Goal: Information Seeking & Learning: Learn about a topic

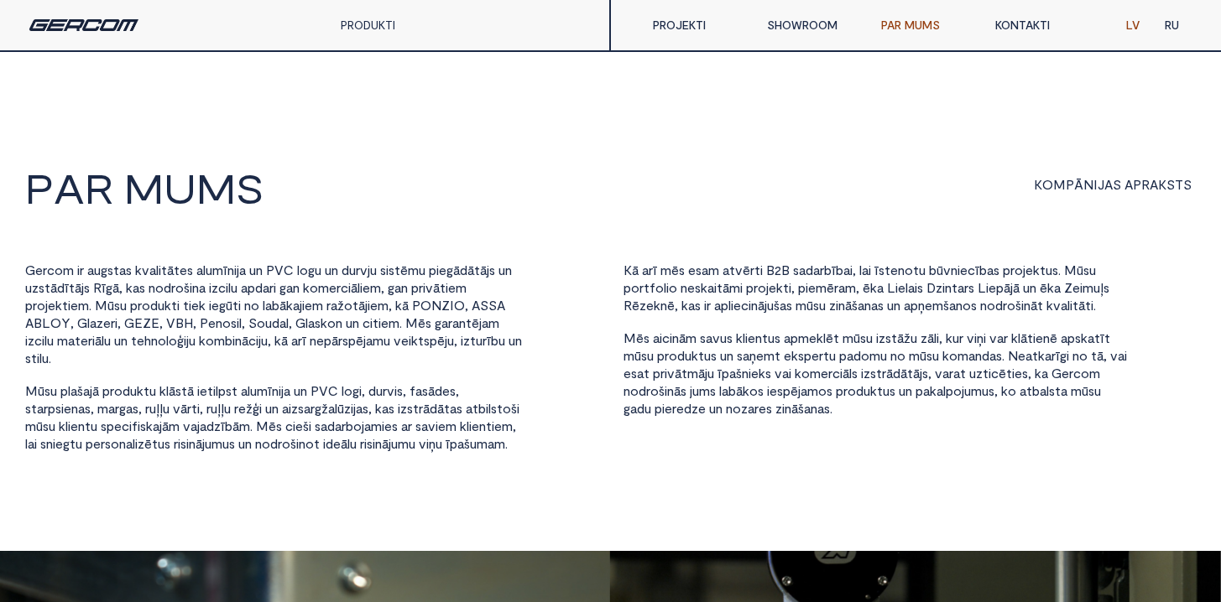
drag, startPoint x: 352, startPoint y: 15, endPoint x: 359, endPoint y: 19, distance: 8.6
click at [352, 15] on div "PRODUKTI" at bounding box center [395, 25] width 134 height 50
click at [362, 22] on link "PRODUKTI" at bounding box center [368, 25] width 55 height 14
click at [366, 27] on link "PRODUKTI" at bounding box center [368, 25] width 55 height 14
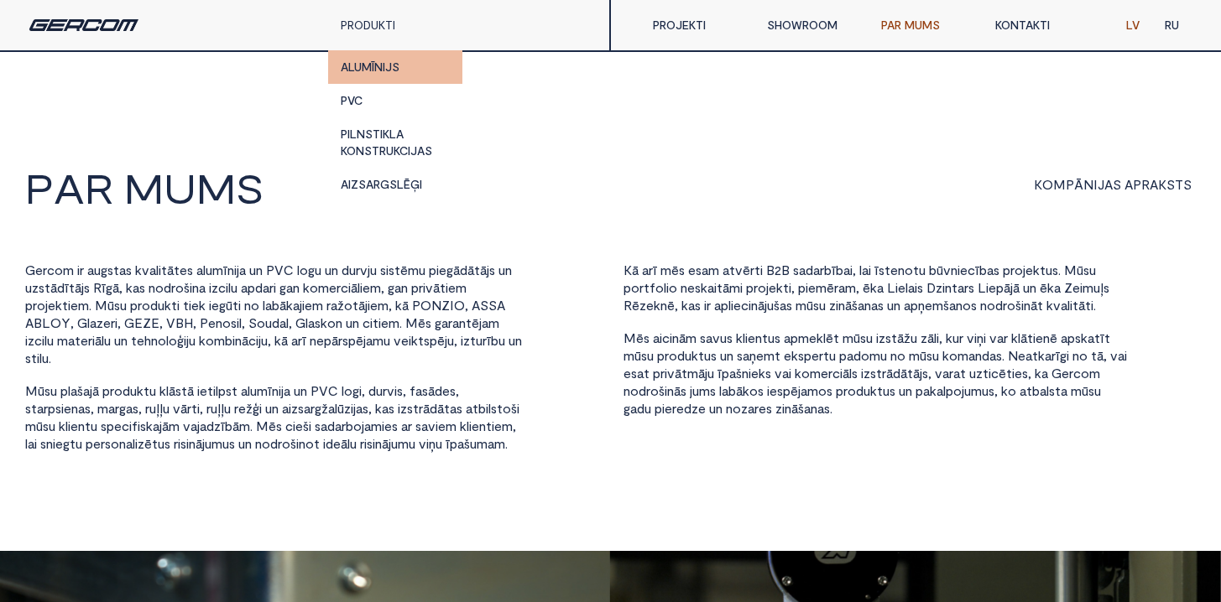
click at [371, 65] on link "ALUMĪNIJS" at bounding box center [395, 67] width 134 height 34
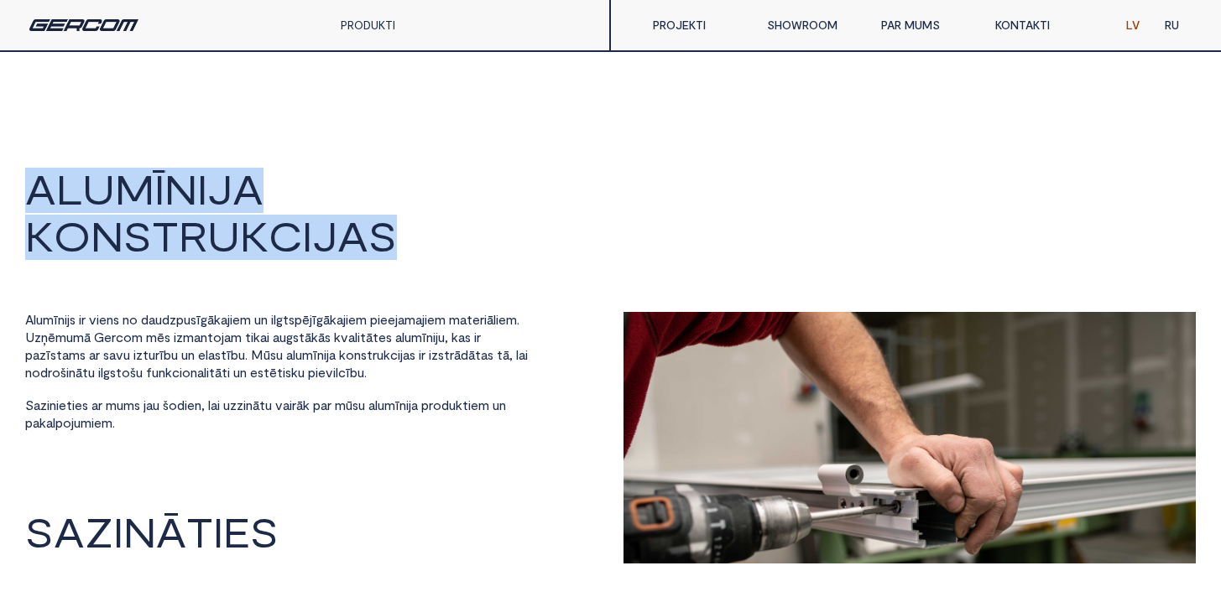
drag, startPoint x: 394, startPoint y: 238, endPoint x: 27, endPoint y: 164, distance: 374.2
click at [27, 164] on html "A L U M Ī N I J A K O N S T R U K C I J A S A l u m ī n i j s i r v i e n s n o…" at bounding box center [610, 301] width 1221 height 602
copy h2 "A L U M Ī N I J A K O N S T R U K C I J A S"
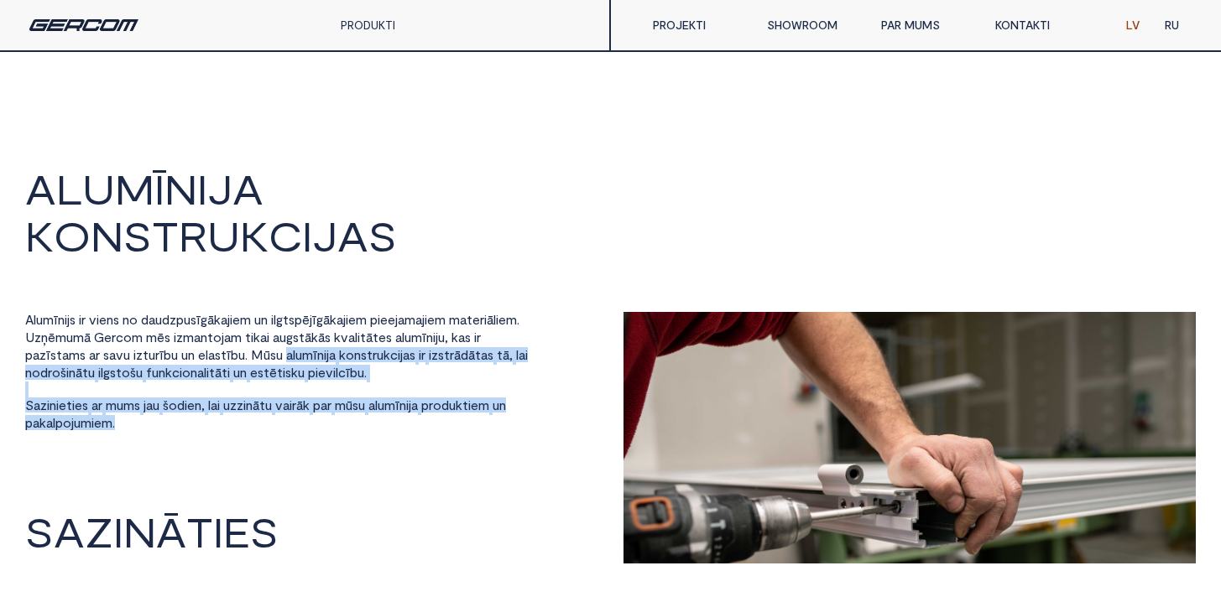
drag, startPoint x: 392, startPoint y: 355, endPoint x: 629, endPoint y: 357, distance: 237.5
click at [629, 357] on div "A l u m ī n i j s i r v i e n s n o d a u d z p u s ī g ā k a j i e m u n i l g…" at bounding box center [610, 438] width 1171 height 252
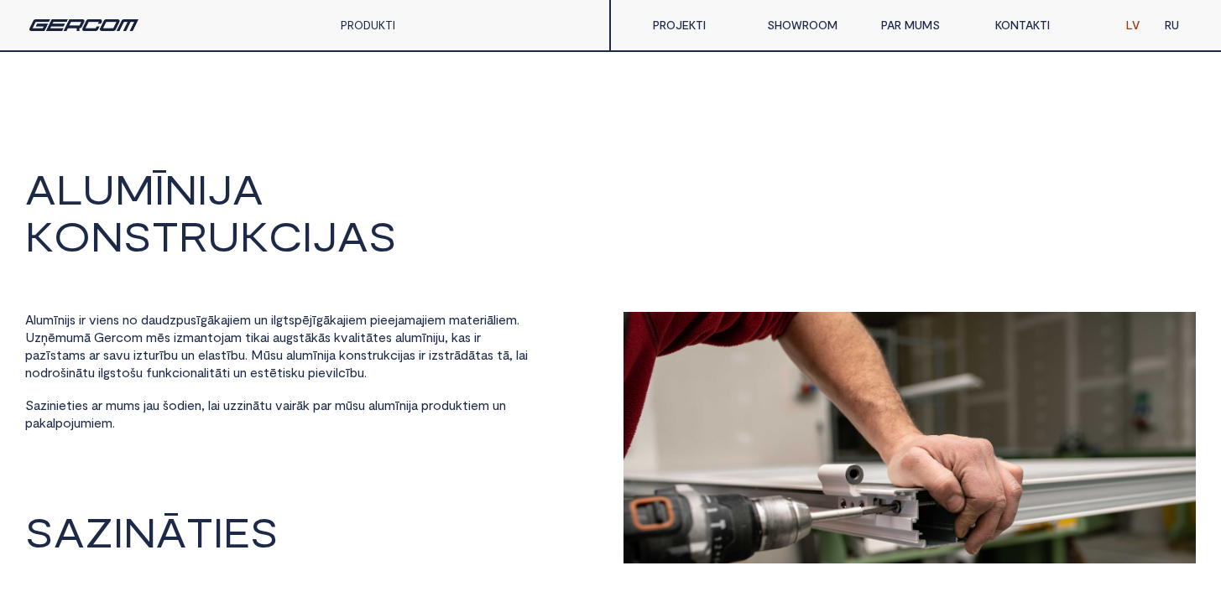
drag, startPoint x: 414, startPoint y: 346, endPoint x: 415, endPoint y: 354, distance: 8.4
click at [313, 347] on span "m" at bounding box center [307, 354] width 11 height 15
click at [313, 359] on span "m" at bounding box center [307, 354] width 11 height 15
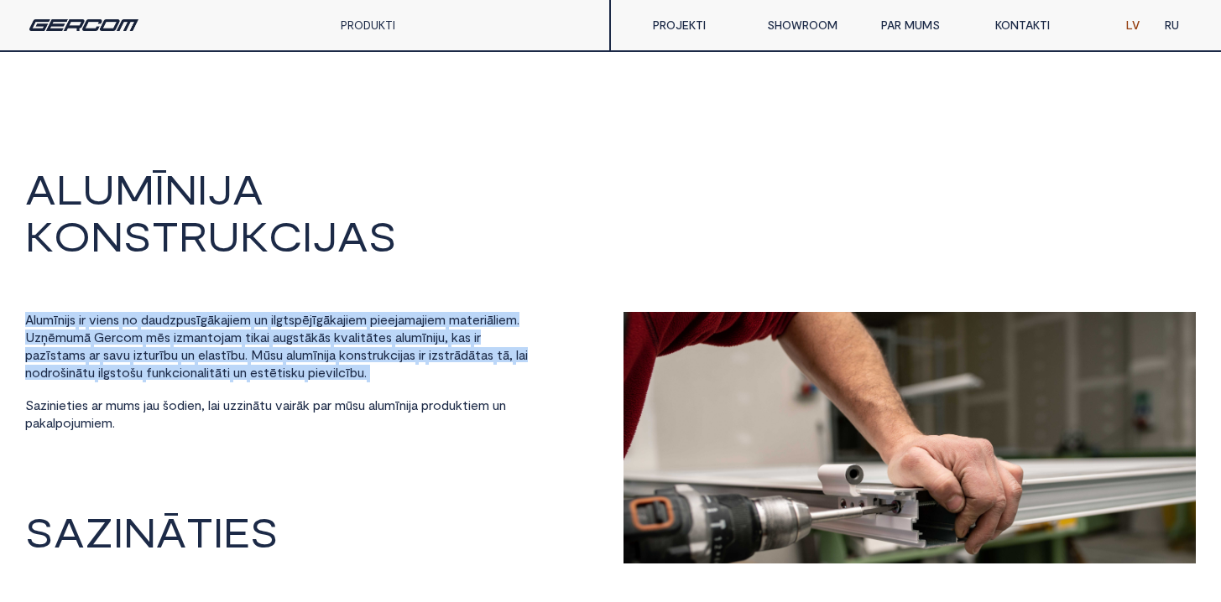
click at [313, 359] on span "m" at bounding box center [307, 354] width 11 height 15
click at [293, 356] on span "a" at bounding box center [289, 354] width 7 height 15
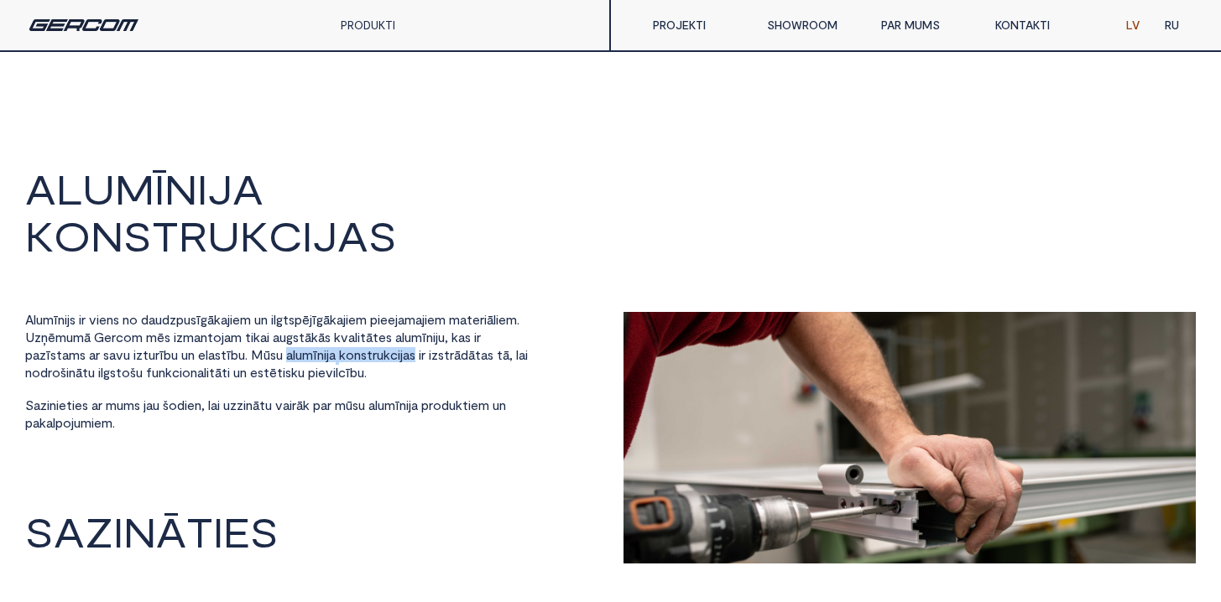
drag, startPoint x: 389, startPoint y: 355, endPoint x: 529, endPoint y: 356, distance: 139.3
click at [529, 356] on div "A l u m ī n i j s i r v i e n s n o d a u d z p u s ī g ā k a j i e m u n i l g…" at bounding box center [311, 387] width 573 height 150
copy div "a l u m ī n i j a k o n s t r u k c i j a s"
click at [350, 424] on div "A l u m ī n i j s i r v i e n s n o d a u d z p u s ī g ā k a j i e m u n i l g…" at bounding box center [276, 372] width 503 height 121
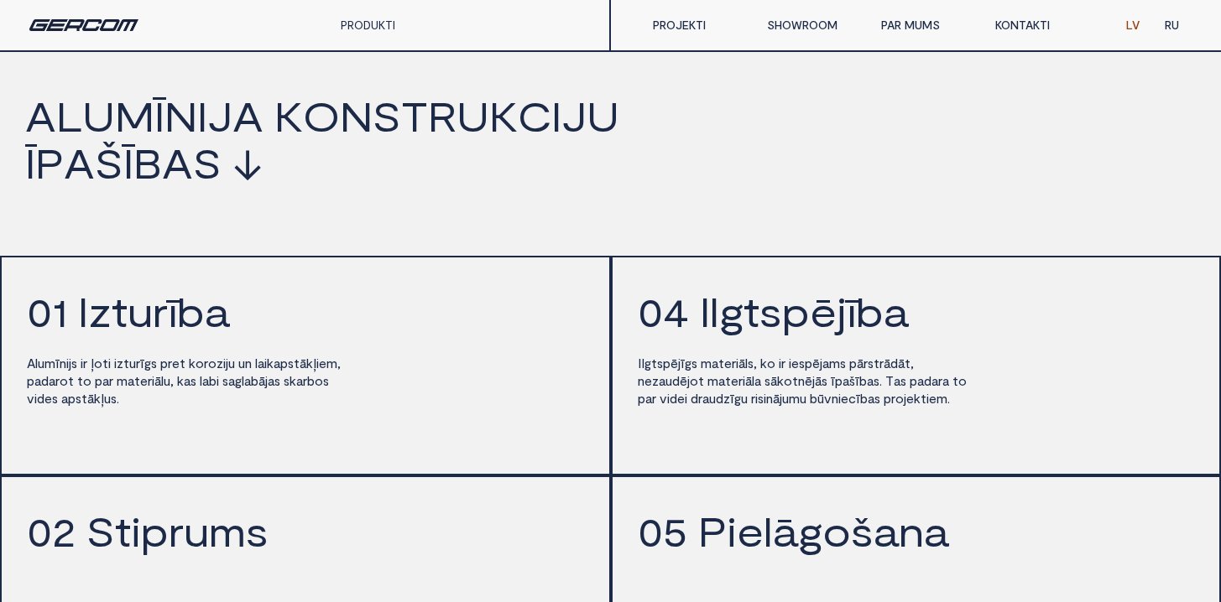
scroll to position [1960, 0]
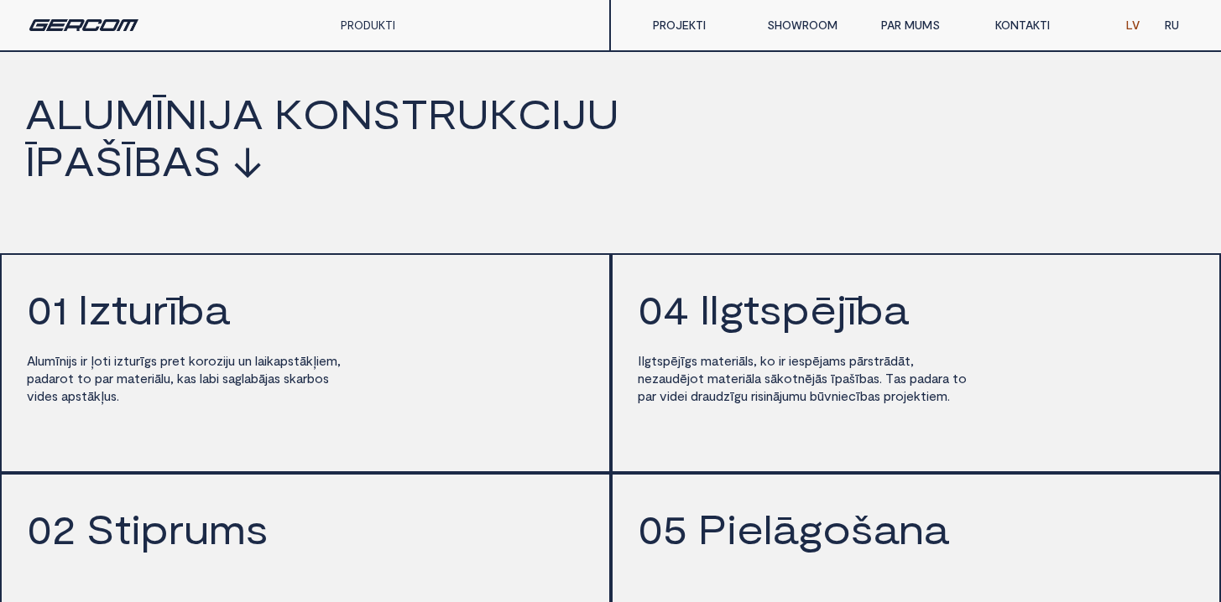
click at [342, 25] on link "PRODUKTI" at bounding box center [368, 25] width 55 height 14
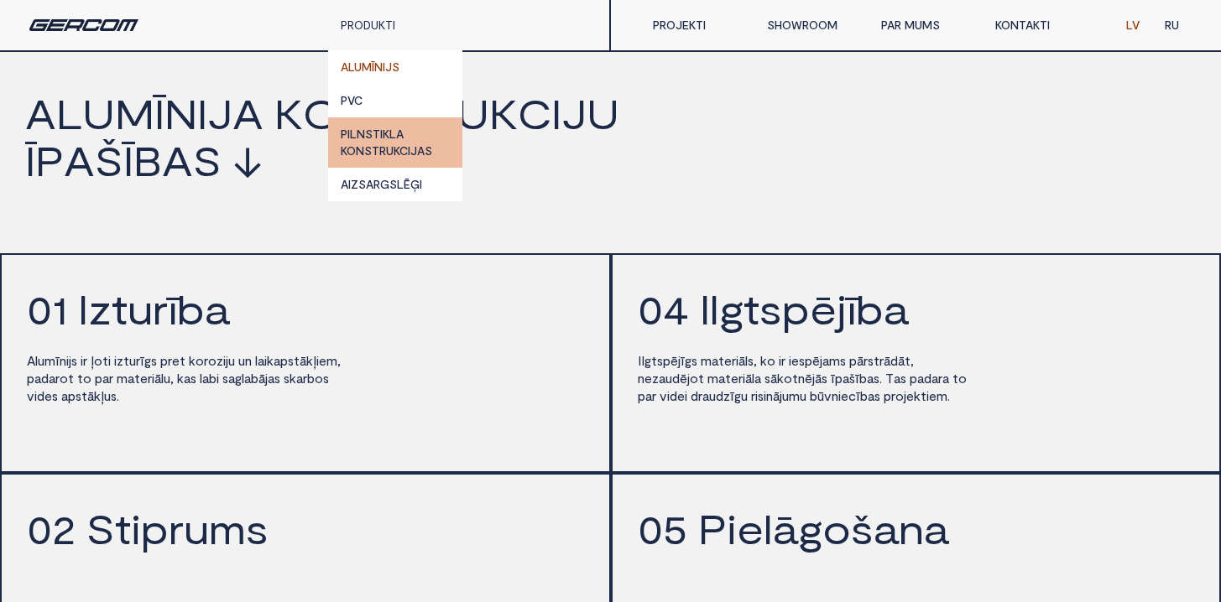
click at [403, 145] on link "PILNSTIKLA KONSTRUKCIJAS" at bounding box center [395, 142] width 134 height 50
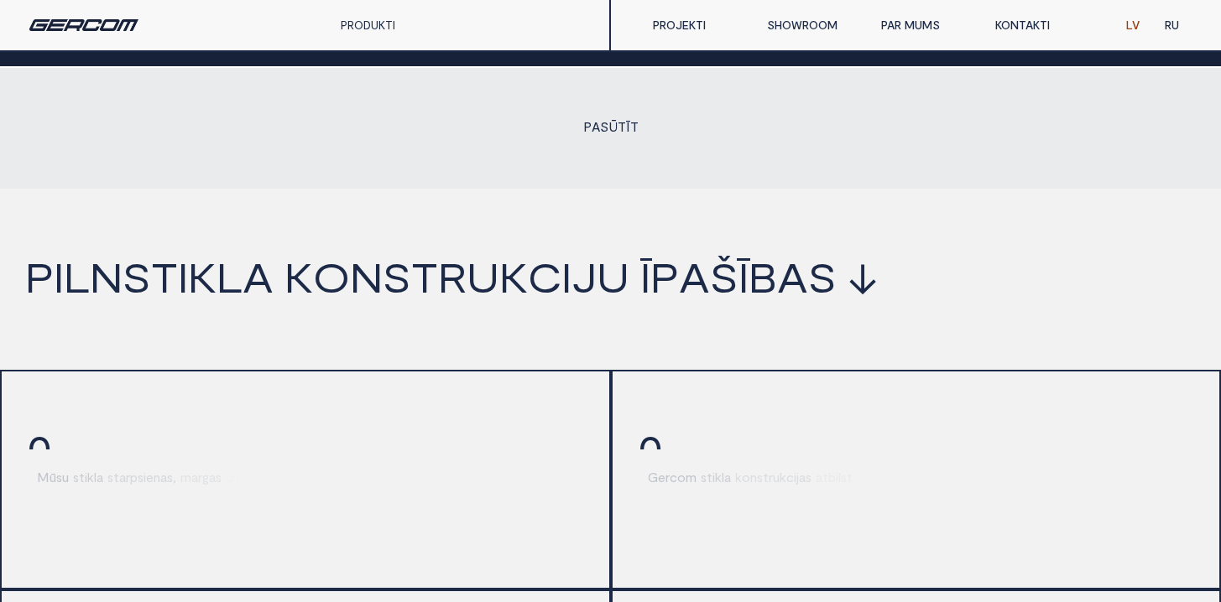
scroll to position [1812, 0]
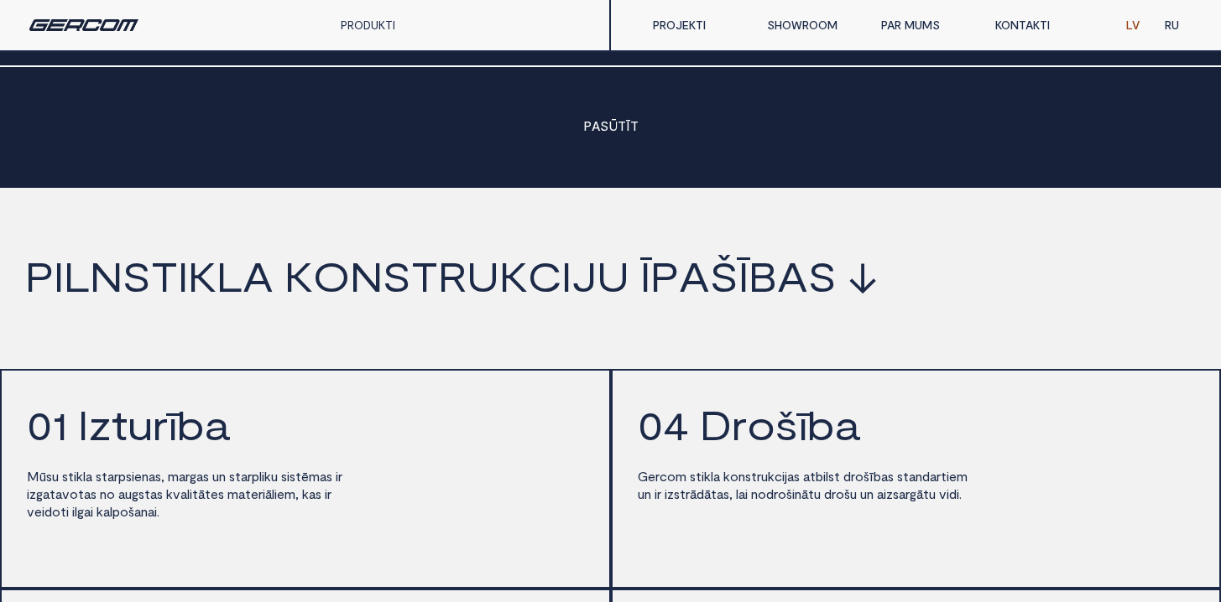
click at [681, 28] on link "PROJEKTI" at bounding box center [697, 25] width 114 height 34
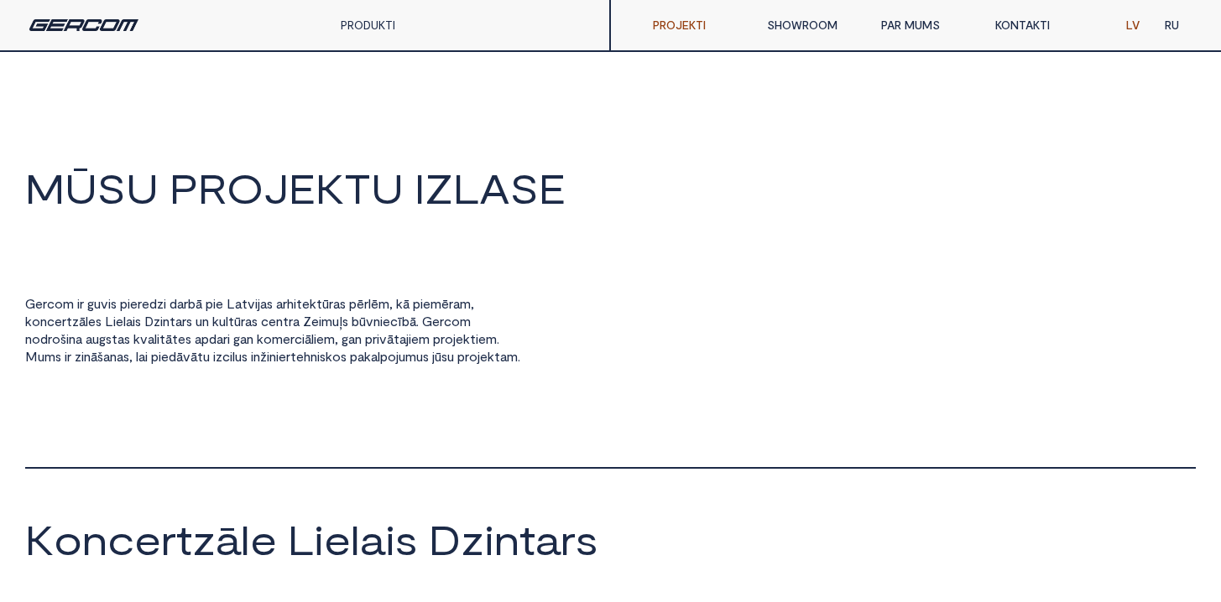
click at [188, 198] on span "P" at bounding box center [183, 188] width 29 height 40
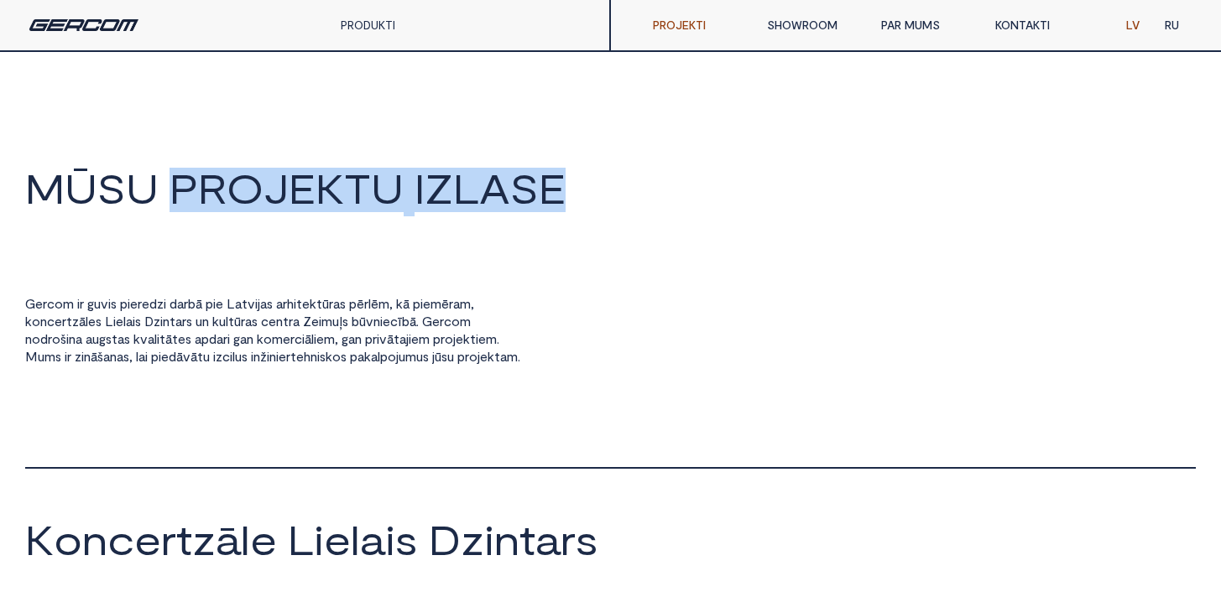
drag, startPoint x: 175, startPoint y: 186, endPoint x: 623, endPoint y: 181, distance: 448.1
click at [623, 181] on div "M Ū S U P R O J E K T U I Z L A S E" at bounding box center [610, 215] width 1171 height 95
copy h2 "P R O J E K T U I Z L A S E"
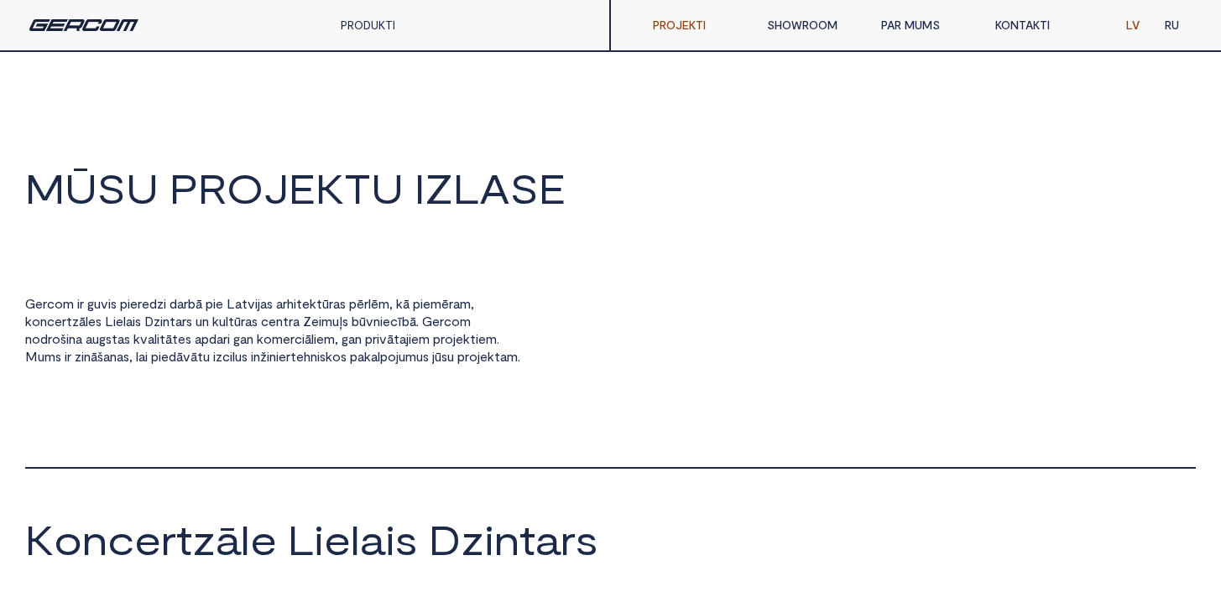
click at [212, 266] on div "M Ū S U P R O J E K T U I Z L A S E G e r c o m i r g u v i s p i e r e d z i d…" at bounding box center [610, 318] width 1171 height 301
click at [467, 285] on div "M Ū S U P R O J E K T U I Z L A S E G e r c o m i r g u v i s p i e r e d z i d…" at bounding box center [610, 318] width 1171 height 301
click at [145, 349] on span "a" at bounding box center [141, 356] width 7 height 15
click at [149, 311] on span "e" at bounding box center [146, 303] width 8 height 15
drag, startPoint x: 493, startPoint y: 407, endPoint x: 388, endPoint y: 349, distance: 119.8
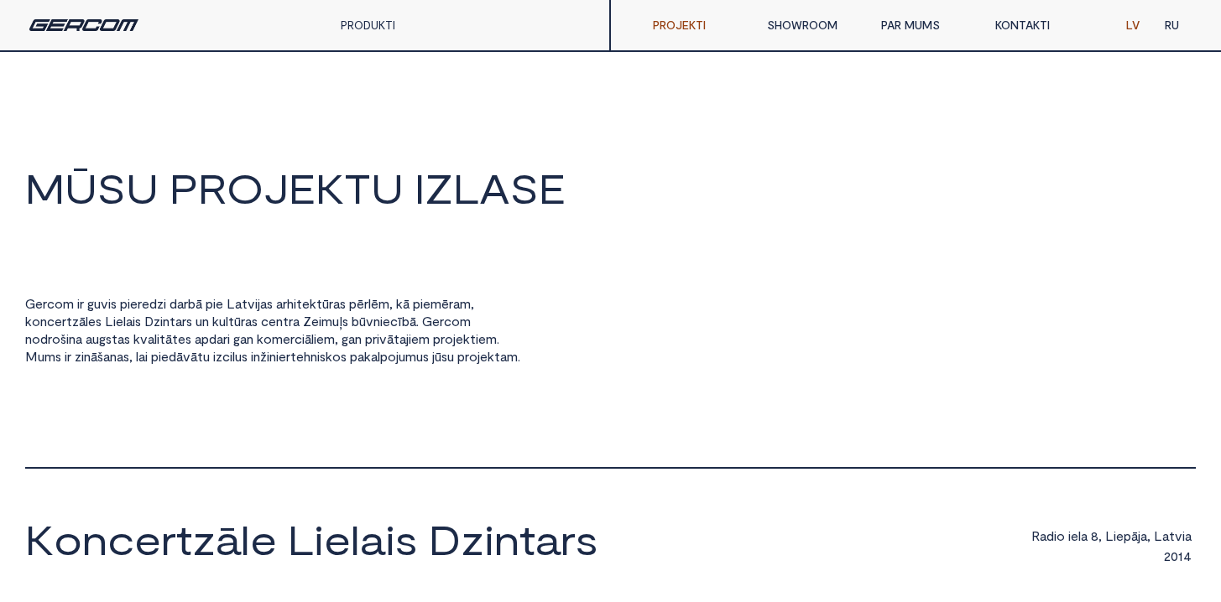
click at [493, 406] on div "G e r c o m i r g u v i s p i e r e d z i d a r b ā p i e L a t v i j a s a r h…" at bounding box center [610, 382] width 1171 height 173
drag, startPoint x: 32, startPoint y: 321, endPoint x: 196, endPoint y: 321, distance: 164.5
copy div "k o n c e r t z ā l e s L i e l a i s D z i n t a r s"
click at [393, 366] on div "G e r c o m i r g u v i s p i e r e d z i d a r b ā p i e L a t v i j a s a r h…" at bounding box center [276, 331] width 503 height 70
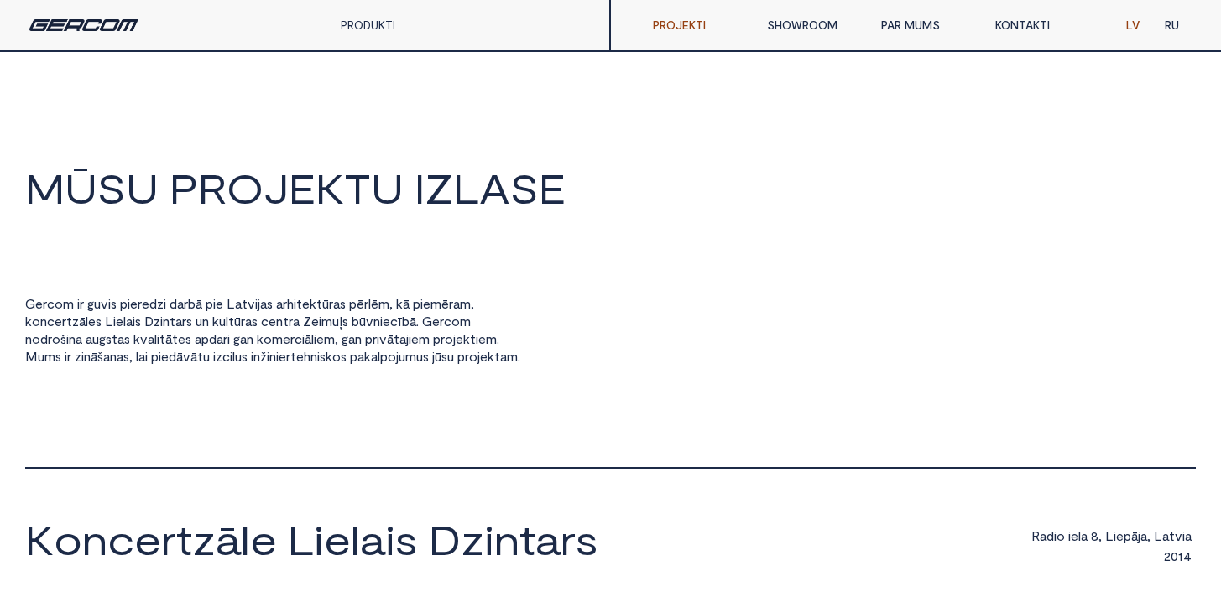
click at [444, 326] on span "r" at bounding box center [442, 321] width 4 height 15
drag, startPoint x: 311, startPoint y: 321, endPoint x: 430, endPoint y: 324, distance: 119.2
click at [430, 324] on div "G e r c o m i r g u v i s p i e r e d z i d a r b ā p i e L a t v i j a s a r h…" at bounding box center [276, 331] width 503 height 70
copy div "Z e i m u ļ s b ū v n i e c ī b ā"
click at [209, 322] on span "n" at bounding box center [205, 321] width 7 height 15
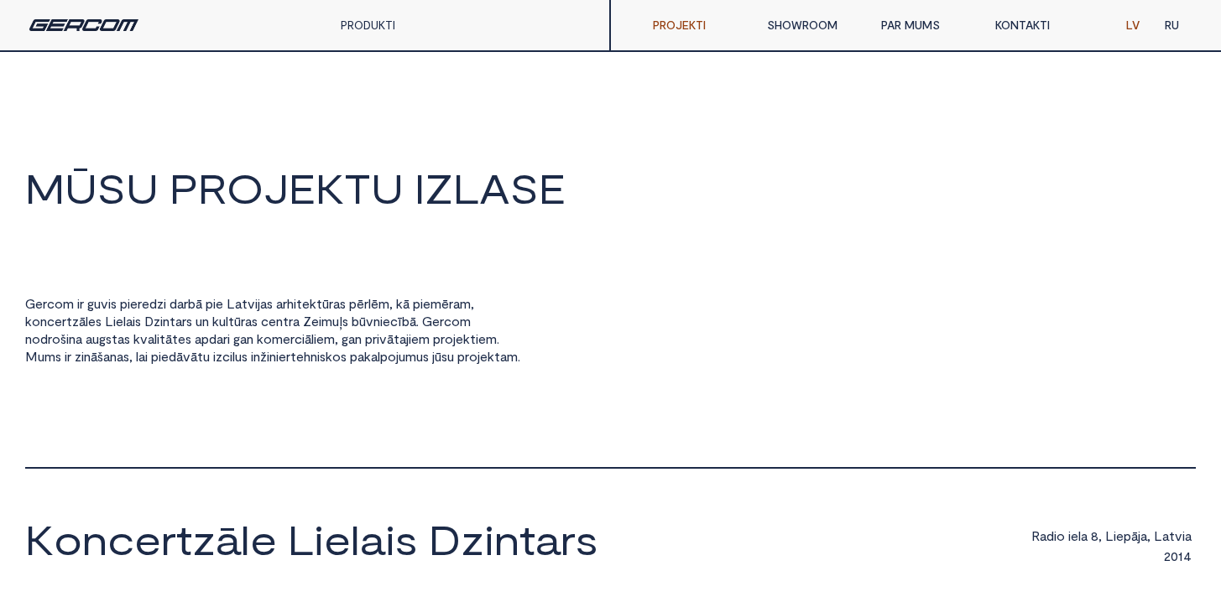
click at [252, 322] on span "a" at bounding box center [248, 321] width 7 height 15
drag, startPoint x: 204, startPoint y: 321, endPoint x: 362, endPoint y: 324, distance: 157.8
click at [362, 324] on div "G e r c o m i r g u v i s p i e r e d z i d a r b ā p i e L a t v i j a s a r h…" at bounding box center [276, 331] width 503 height 70
copy div "u n k u l t ū r a s c e n t r a Z e i m u ļ s"
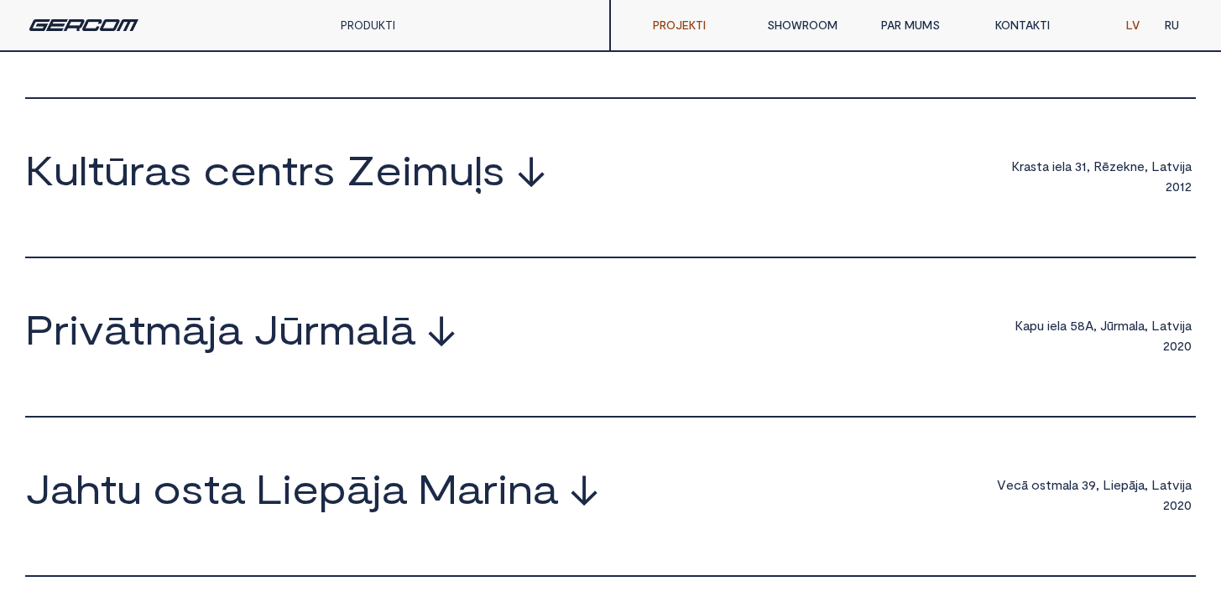
scroll to position [869, 0]
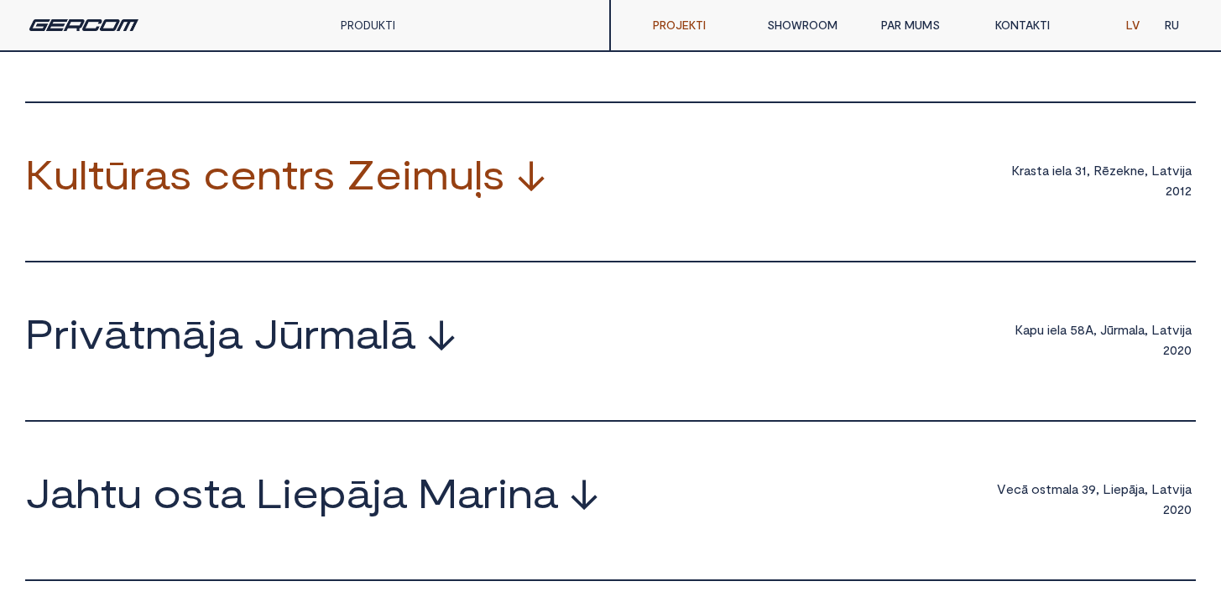
click at [471, 194] on span "u" at bounding box center [461, 174] width 25 height 40
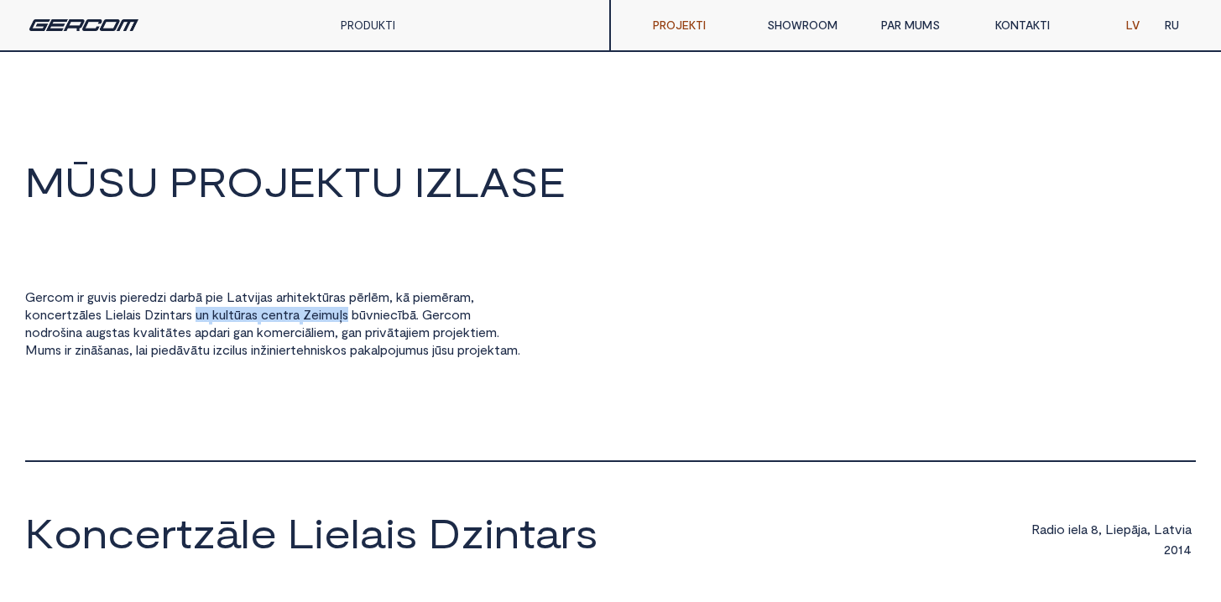
scroll to position [0, 0]
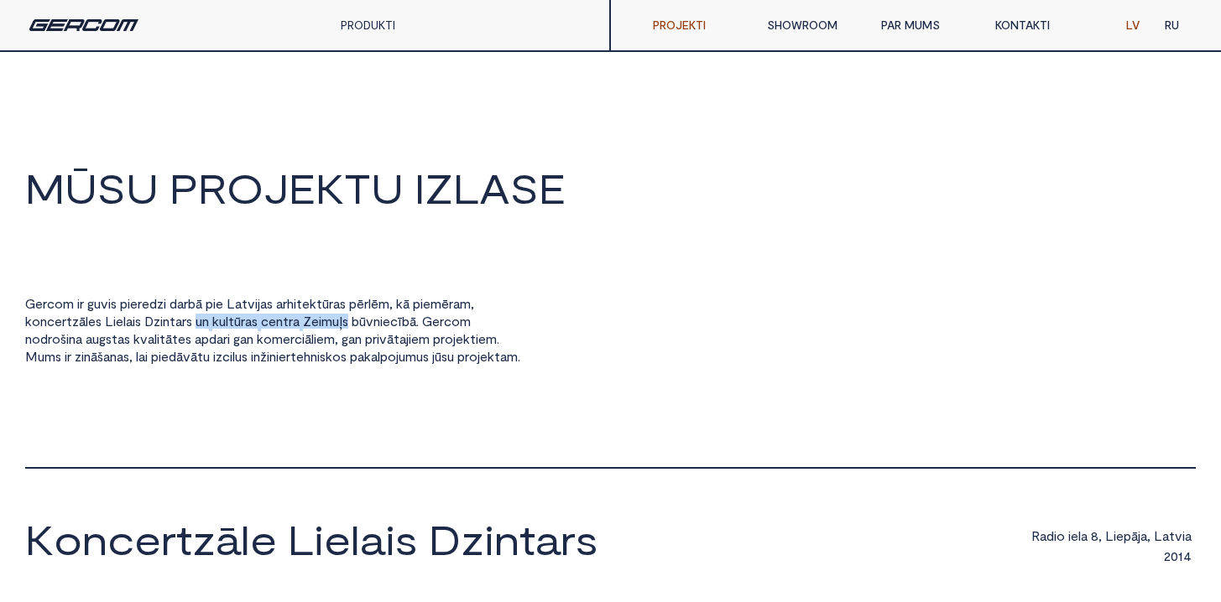
click at [377, 28] on link "PRODUKTI" at bounding box center [368, 25] width 55 height 14
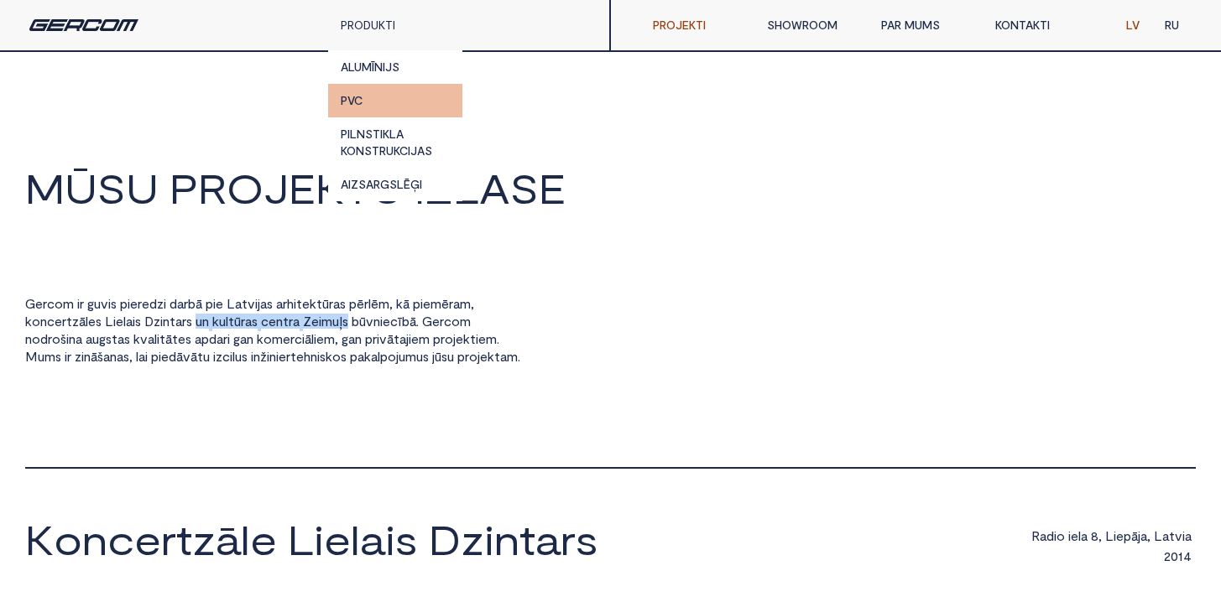
click at [363, 103] on link "PVC" at bounding box center [395, 101] width 134 height 34
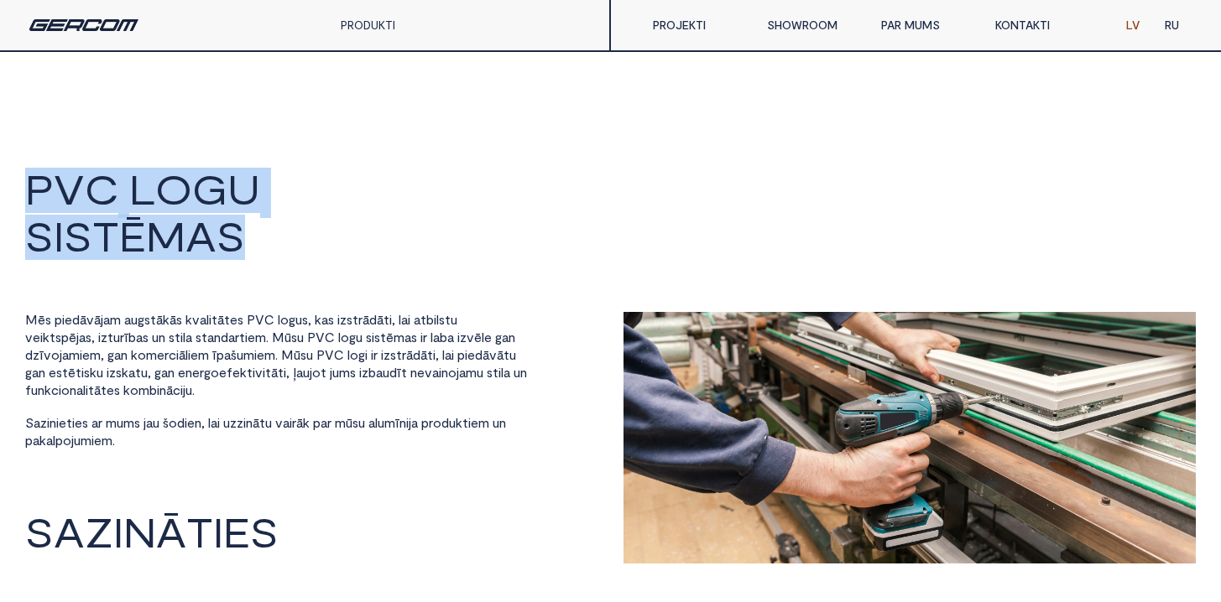
drag, startPoint x: 20, startPoint y: 176, endPoint x: 373, endPoint y: 279, distance: 367.8
copy h2 "P V C L O G U S I S T Ē M A S"
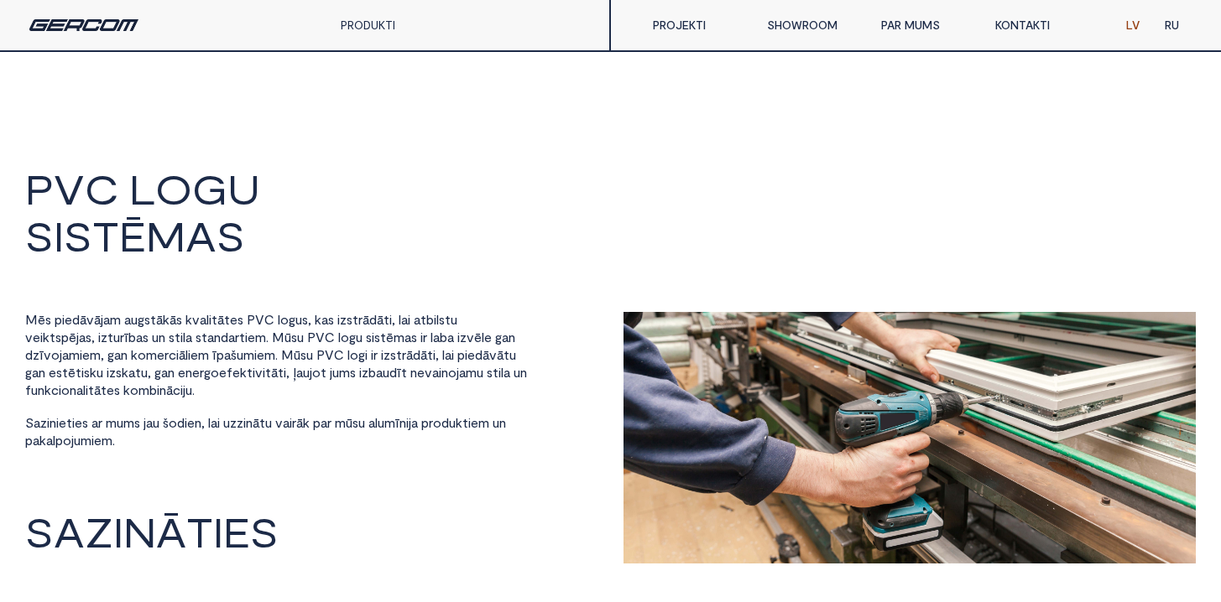
click at [352, 401] on div "M ē s p i e d ā v ā j a m a u g s t ā k ā s k v a l i t ā t e s P V C l o g u s…" at bounding box center [276, 381] width 503 height 138
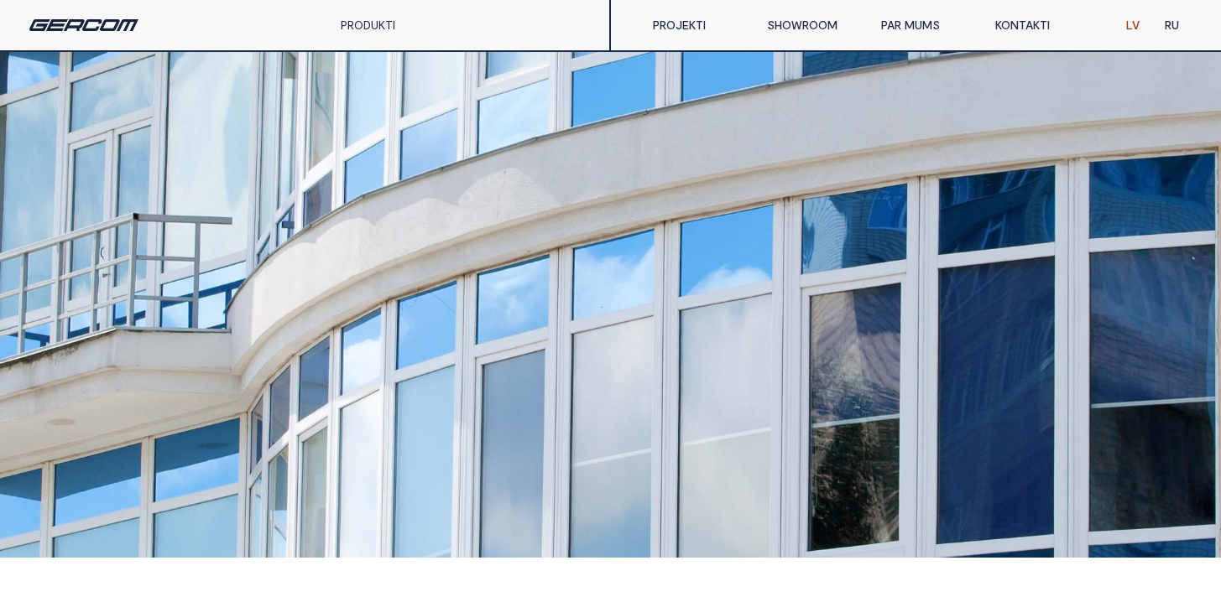
scroll to position [55, 0]
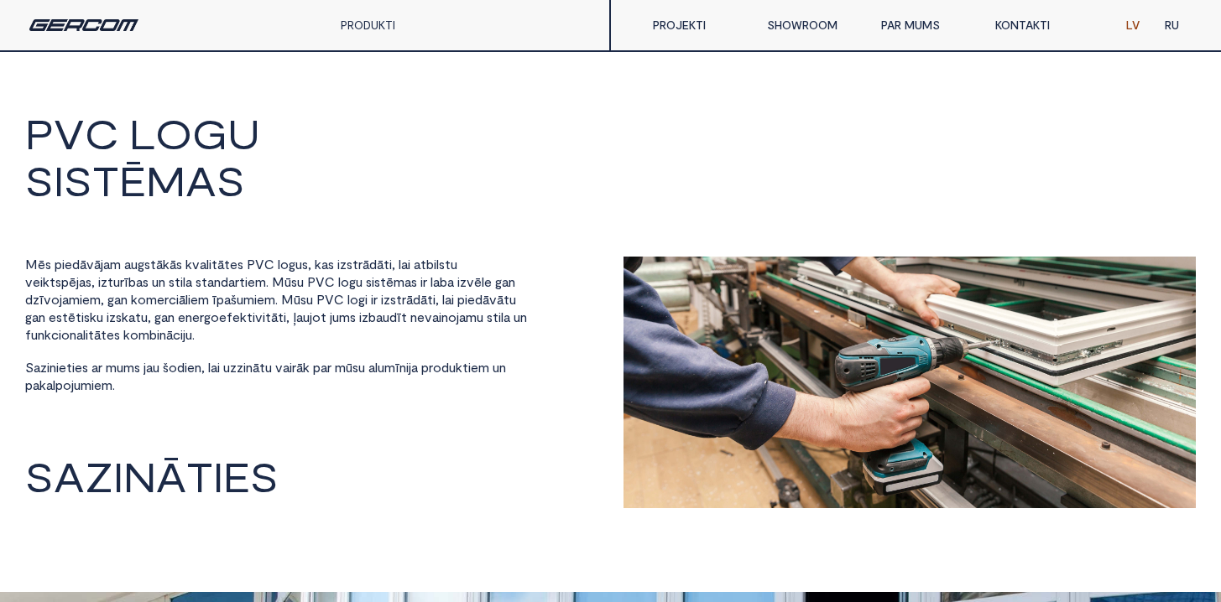
drag, startPoint x: 448, startPoint y: 283, endPoint x: 527, endPoint y: 285, distance: 78.9
click at [529, 287] on div "M ē s p i e d ā v ā j a m a u g s t ā k ā s k v a l i t ā t e s P V C l o g u s…" at bounding box center [311, 336] width 573 height 159
drag, startPoint x: 449, startPoint y: 282, endPoint x: 123, endPoint y: 303, distance: 326.2
click at [123, 303] on div "M ē s p i e d ā v ā j a m a u g s t ā k ā s k v a l i t ā t e s P V C l o g u s…" at bounding box center [276, 326] width 503 height 138
click at [408, 294] on div "M ē s p i e d ā v ā j a m a u g s t ā k ā s k v a l i t ā t e s P V C l o g u s…" at bounding box center [276, 326] width 503 height 138
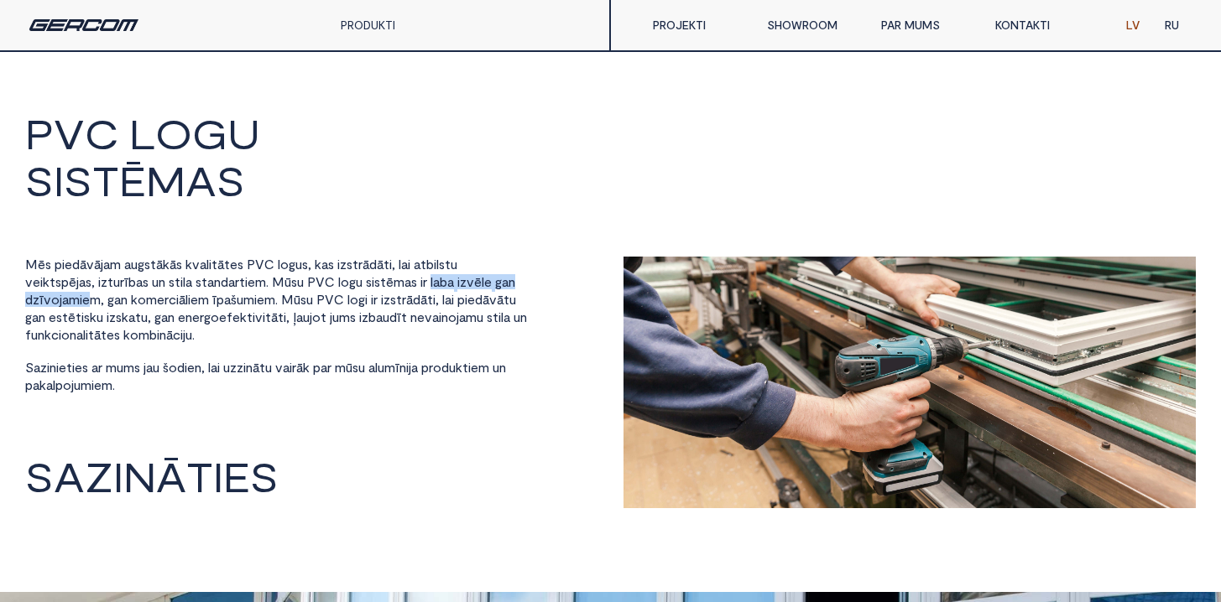
drag, startPoint x: 453, startPoint y: 282, endPoint x: 116, endPoint y: 295, distance: 337.6
click at [116, 295] on div "M ē s p i e d ā v ā j a m a u g s t ā k ā s k v a l i t ā t e s P V C l o g u s…" at bounding box center [276, 326] width 503 height 138
click at [68, 316] on span "t" at bounding box center [65, 317] width 6 height 15
drag, startPoint x: 116, startPoint y: 318, endPoint x: 125, endPoint y: 320, distance: 9.4
click at [103, 320] on span "e s t ē t i s k u" at bounding box center [76, 318] width 55 height 17
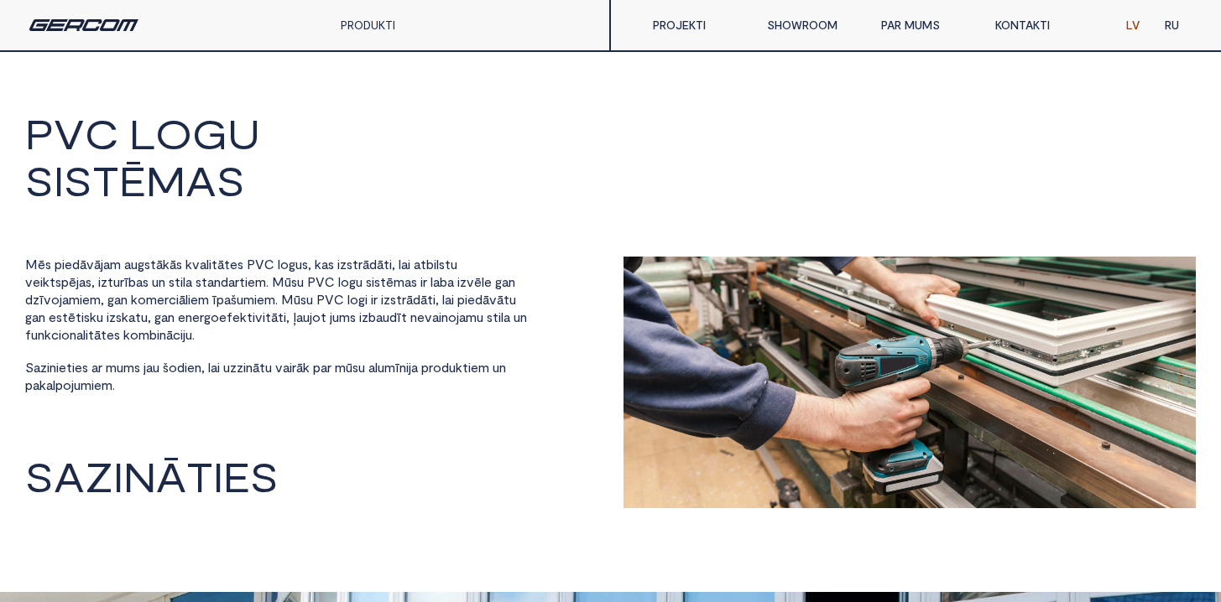
drag, startPoint x: 324, startPoint y: 21, endPoint x: 341, endPoint y: 21, distance: 16.8
click at [328, 19] on div "PRODUKTI ALUMĪNIJS PVC PILNSTIKLA KONSTRUKCIJAS AIZSARGSLĒĢI" at bounding box center [305, 25] width 611 height 50
click at [375, 23] on link "PRODUKTI" at bounding box center [368, 25] width 55 height 14
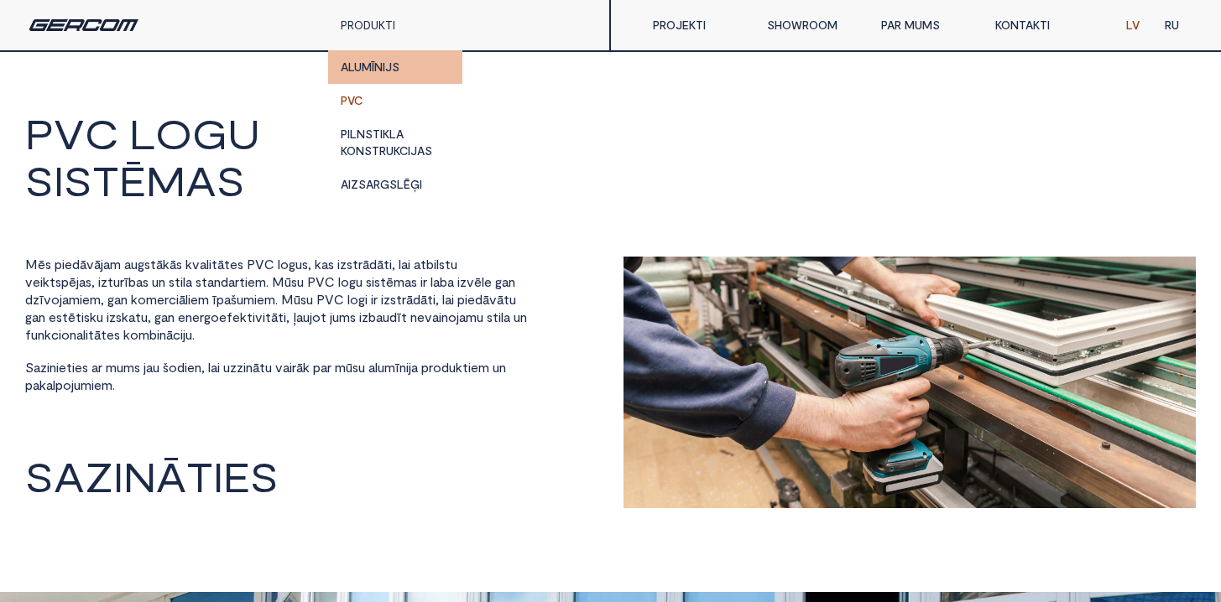
click at [383, 62] on link "ALUMĪNIJS" at bounding box center [395, 67] width 134 height 34
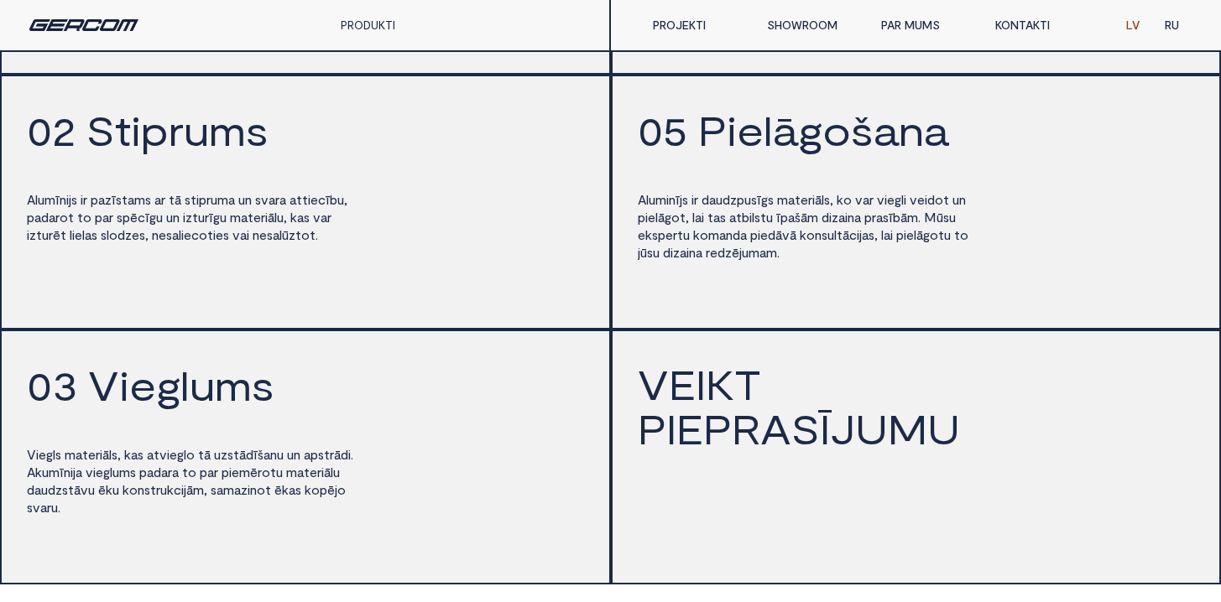
scroll to position [2493, 0]
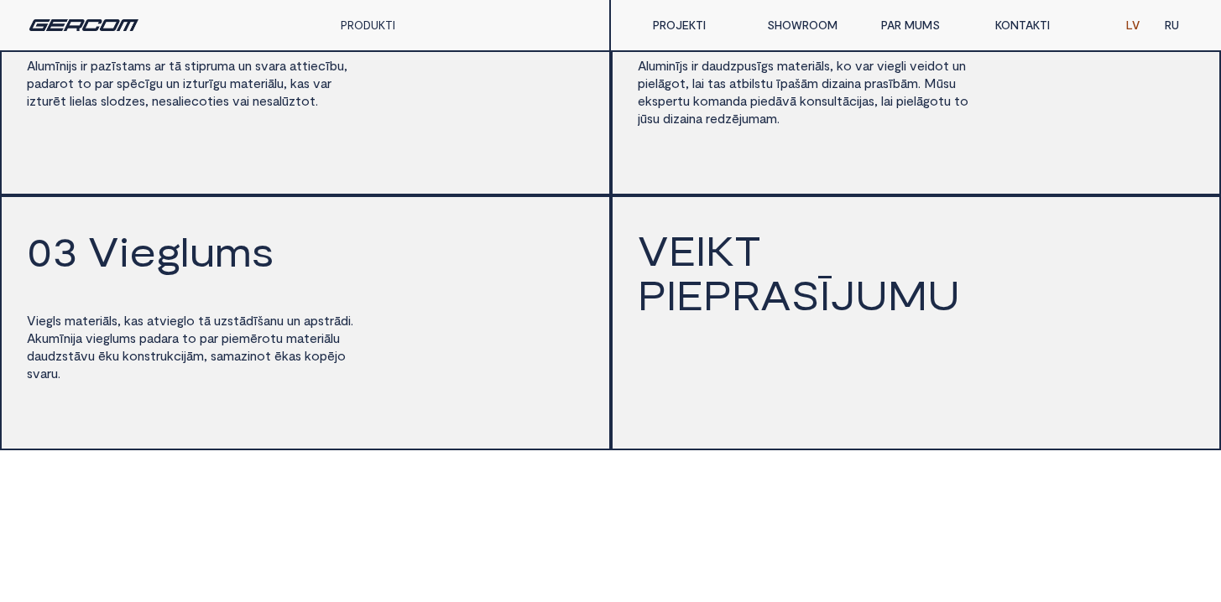
click at [918, 26] on link "PAR MUMS" at bounding box center [925, 25] width 114 height 34
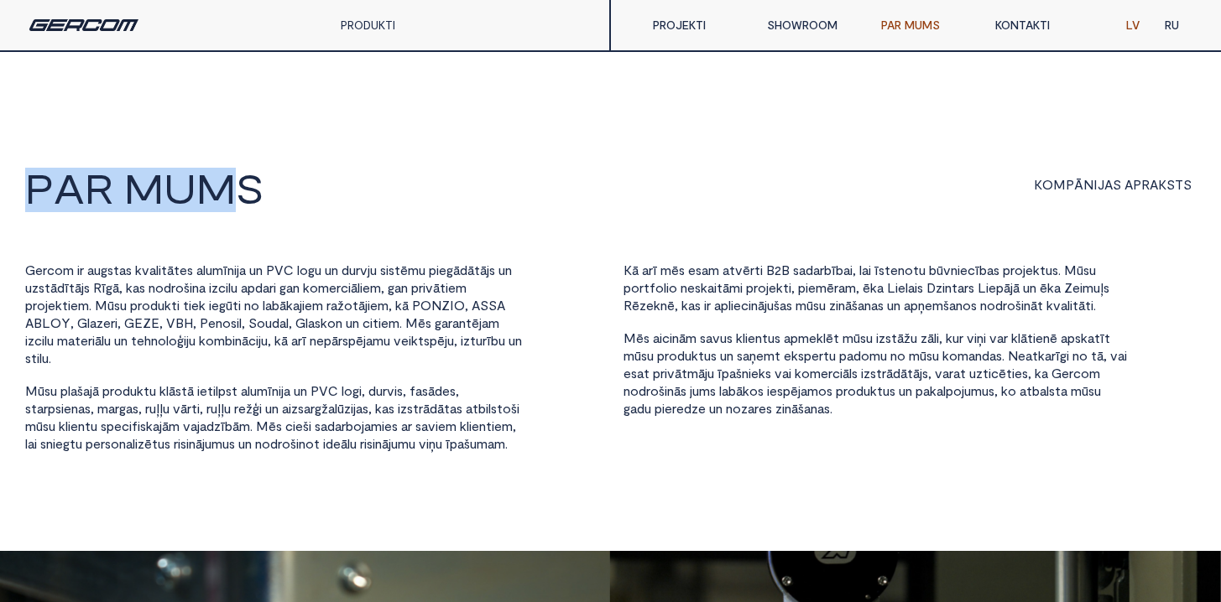
drag, startPoint x: 25, startPoint y: 188, endPoint x: 248, endPoint y: 203, distance: 223.7
click at [248, 203] on h2 "P a r I M U M S" at bounding box center [318, 190] width 586 height 44
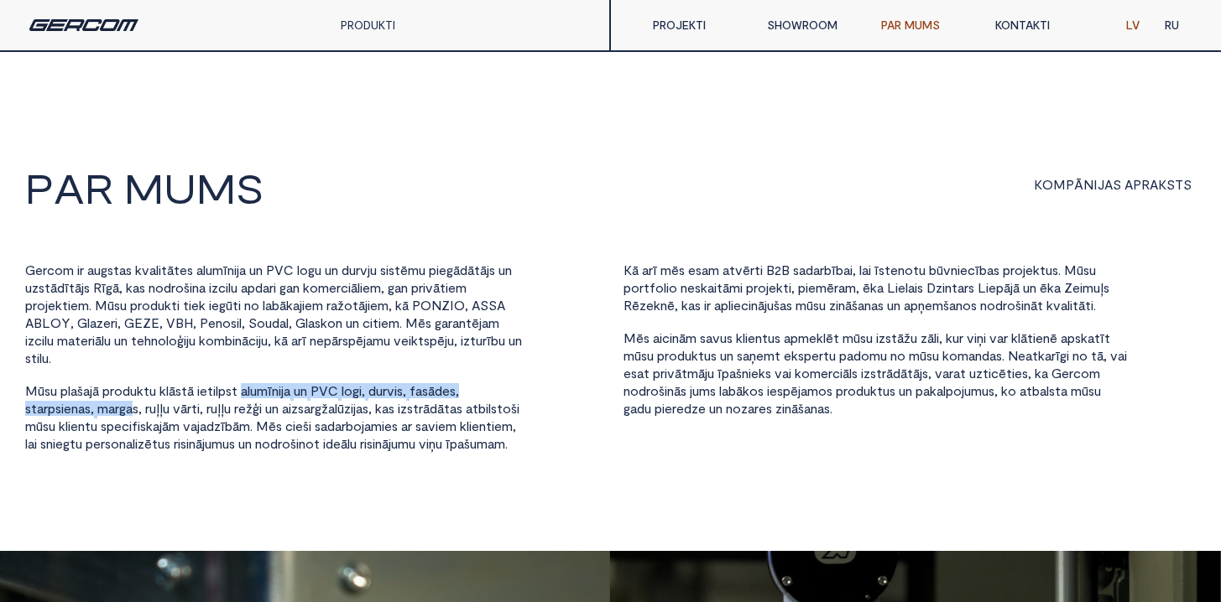
drag, startPoint x: 250, startPoint y: 389, endPoint x: 141, endPoint y: 409, distance: 110.8
click at [141, 409] on div "G e r c o m i r a u g s t a s k v a l i t ā t e s a l u m ī n i j a u n P V C l…" at bounding box center [276, 358] width 503 height 191
copy div "a l u m ī n i j a u n P V C l o g i , d u r v i s , f a s ā d e s , s t a r p s…"
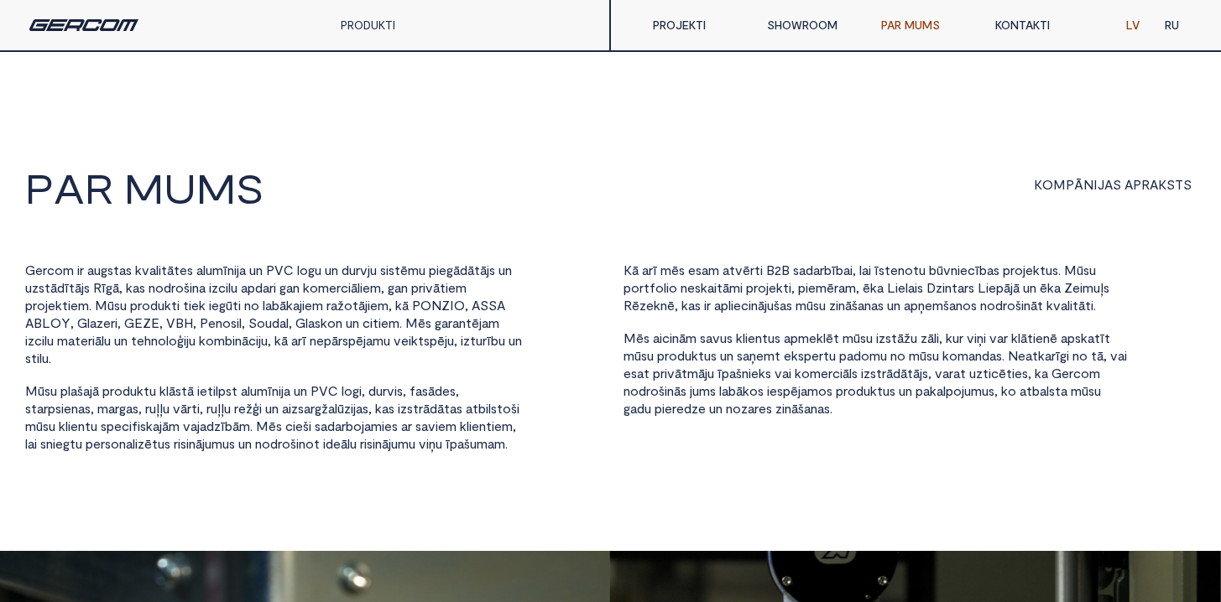
click at [1087, 346] on span "a" at bounding box center [1090, 338] width 7 height 15
click at [336, 291] on span "e" at bounding box center [333, 287] width 8 height 15
click at [373, 339] on span "a" at bounding box center [369, 340] width 7 height 15
drag, startPoint x: 420, startPoint y: 321, endPoint x: 206, endPoint y: 342, distance: 214.2
click at [206, 342] on div "G e r c o m i r a u g s t a s k v a l i t ā t e s a l u m ī n i j a u n P V C l…" at bounding box center [276, 358] width 503 height 191
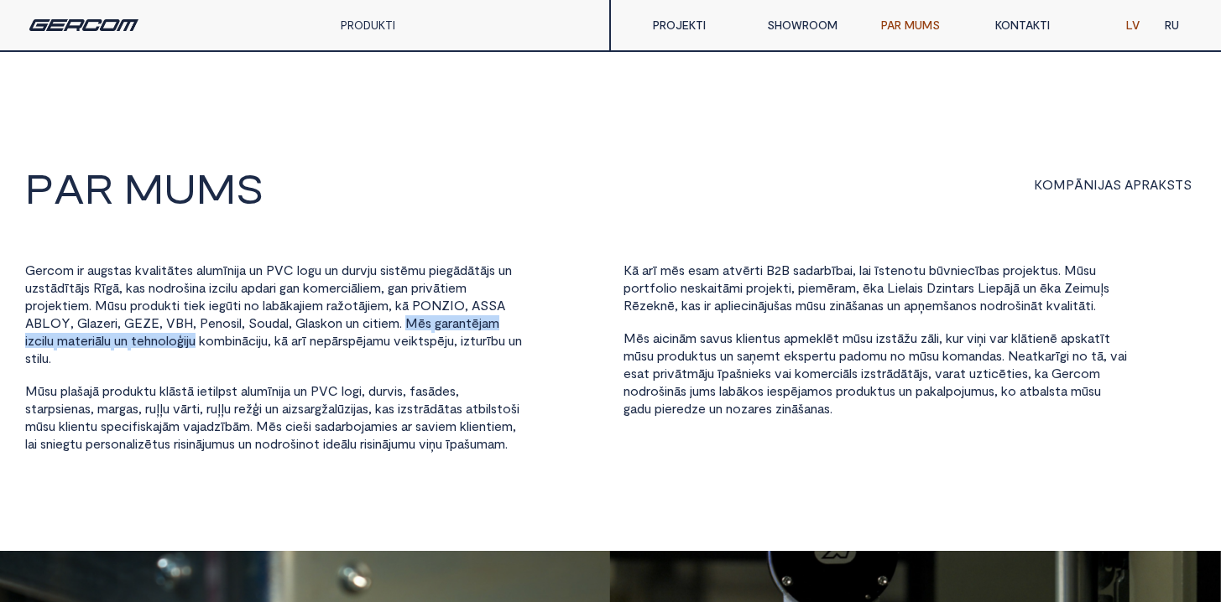
copy div "M ē s g a r a n t ē j a m i z c i l u m a t e r i ā l u u n t e h n o l o ģ i j…"
click at [402, 329] on span "c i t i e m ." at bounding box center [381, 324] width 39 height 17
click at [366, 336] on span "j" at bounding box center [364, 340] width 3 height 15
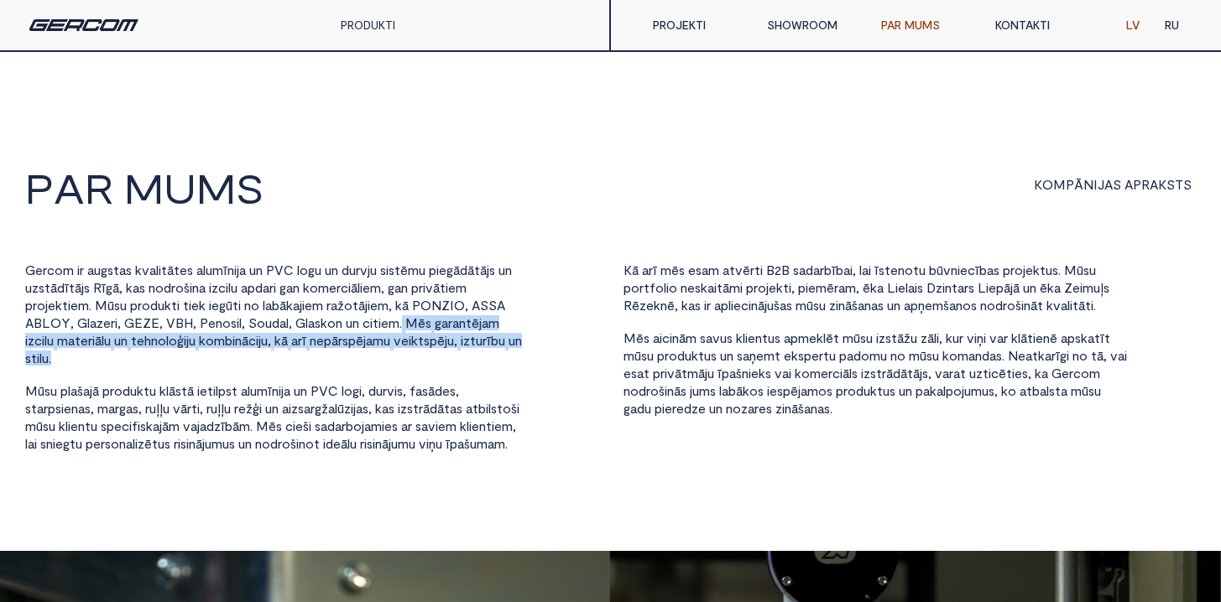
drag, startPoint x: 415, startPoint y: 323, endPoint x: 496, endPoint y: 361, distance: 89.0
click at [496, 361] on div "G e r c o m i r a u g s t a s k v a l i t ā t e s a l u m ī n i j a u n P V C l…" at bounding box center [276, 358] width 503 height 191
copy div "M ē s g a r a n t ē j a m i z c i l u m a t e r i ā l u u n t e h n o l o ģ i j…"
click at [370, 27] on link "PRODUKTI" at bounding box center [368, 25] width 55 height 14
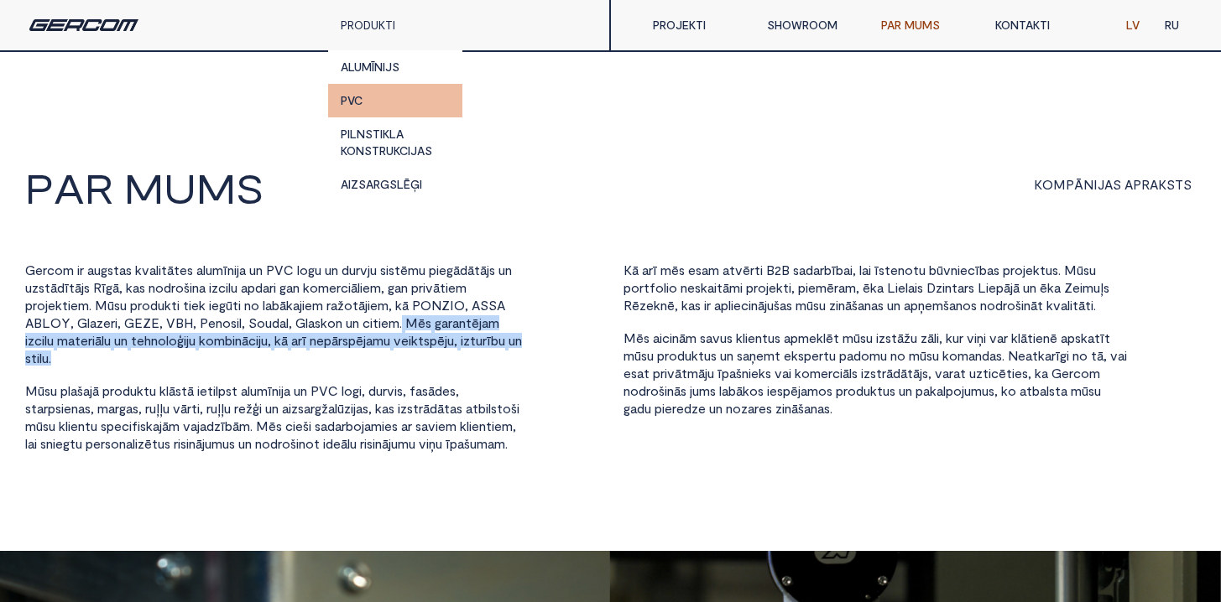
click at [387, 94] on link "PVC" at bounding box center [395, 101] width 134 height 34
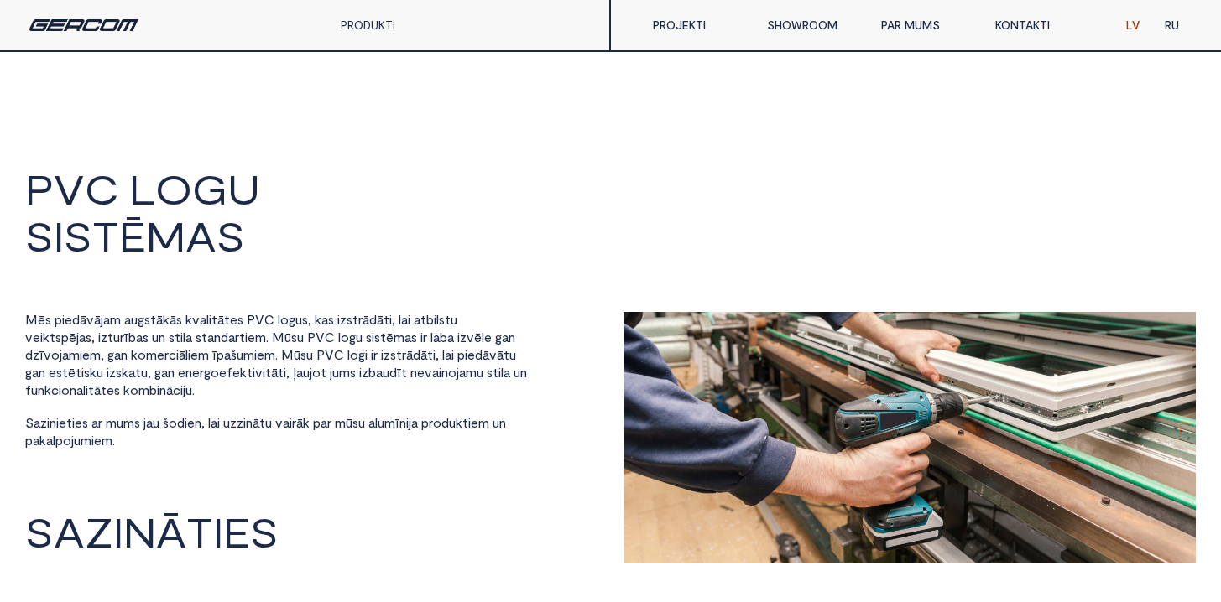
click at [1029, 23] on link "KONTAKTI" at bounding box center [1040, 25] width 114 height 34
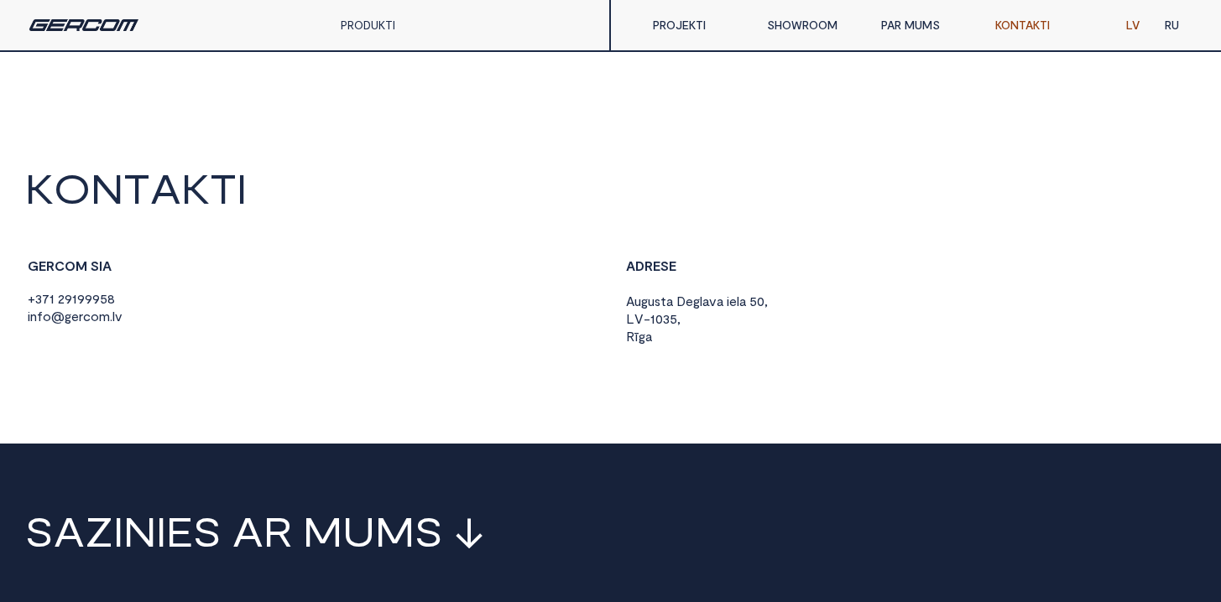
click at [894, 37] on link "PAR MUMS" at bounding box center [925, 25] width 114 height 34
